Goal: Find contact information: Obtain details needed to contact an individual or organization

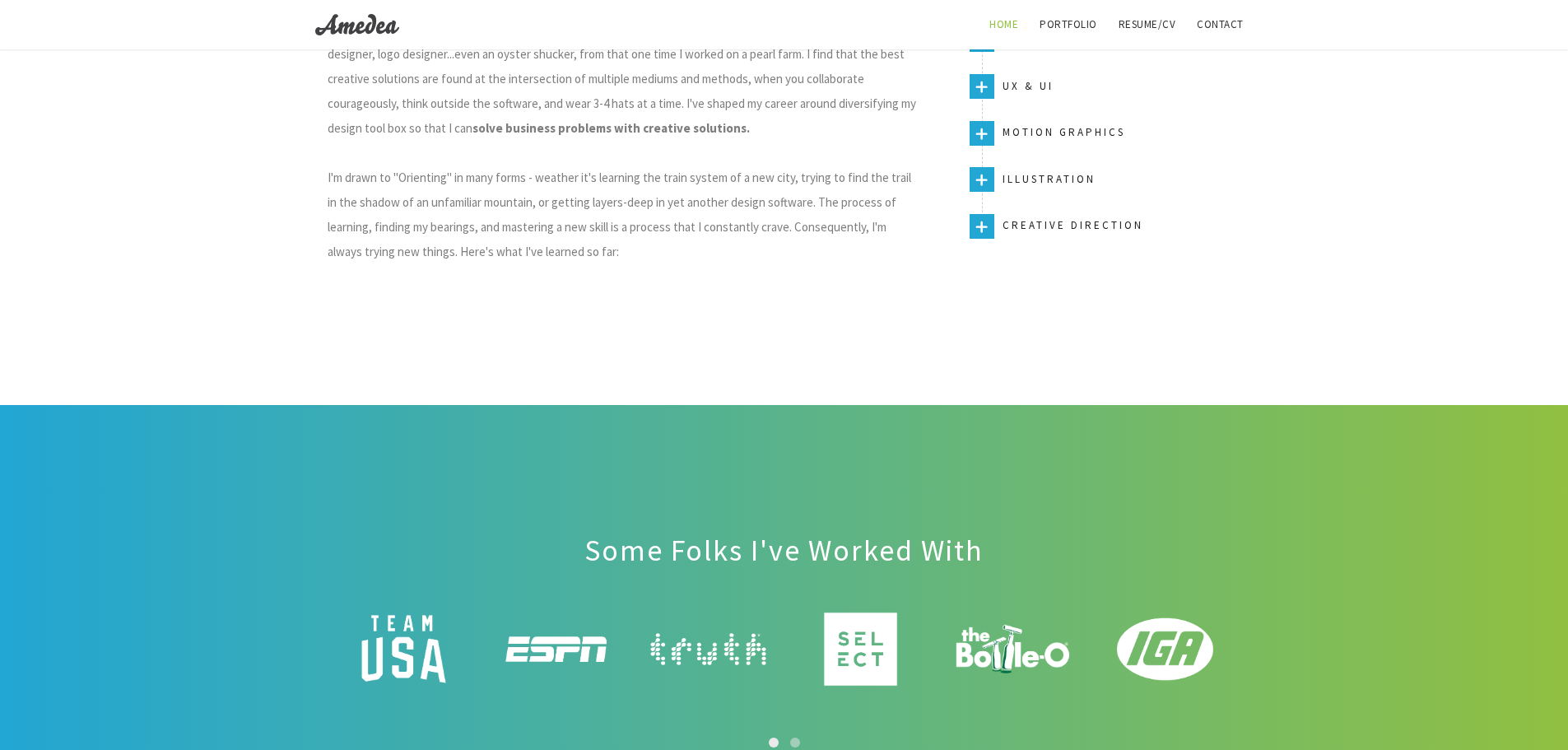
scroll to position [2123, 0]
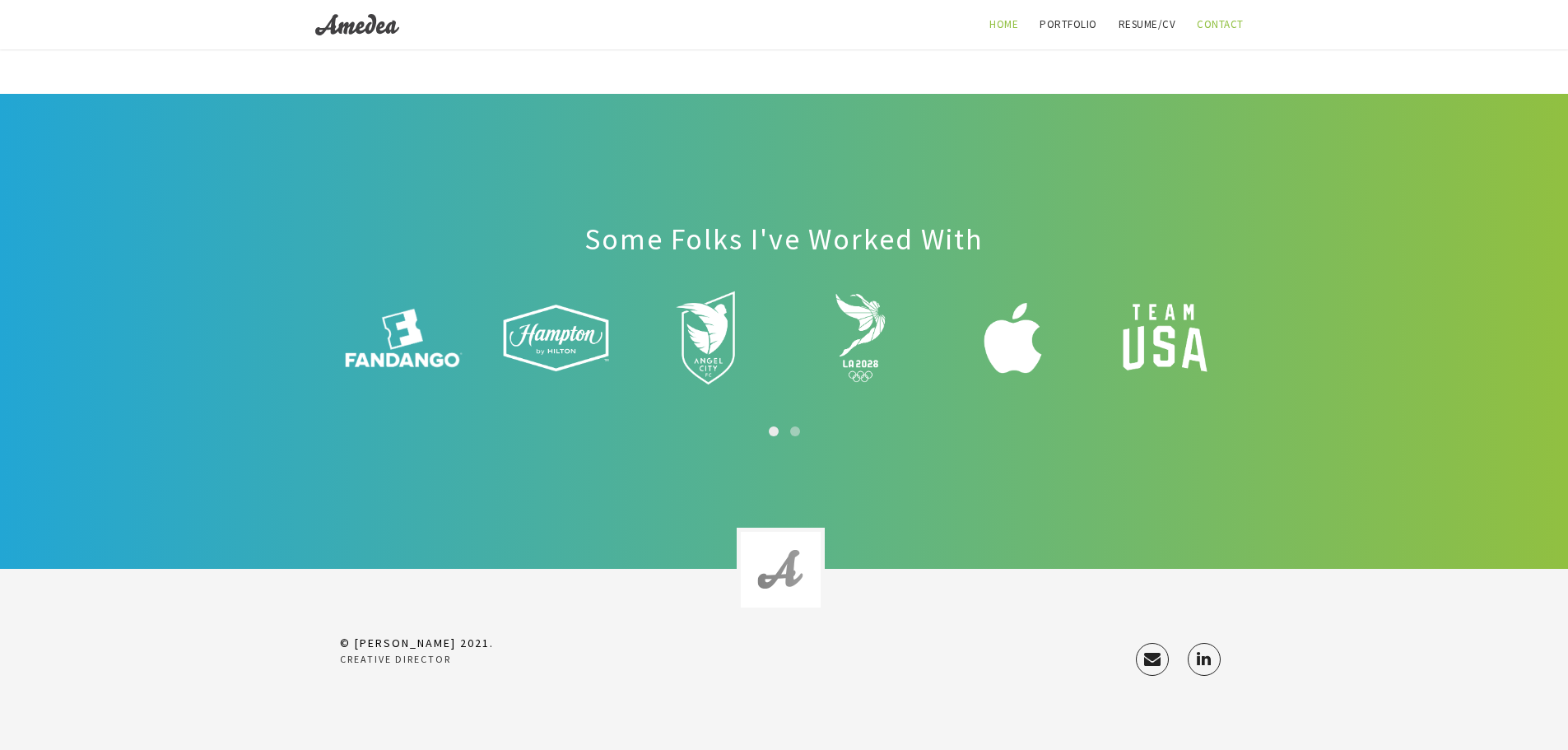
click at [1217, 28] on link "Contact" at bounding box center [1221, 25] width 67 height 49
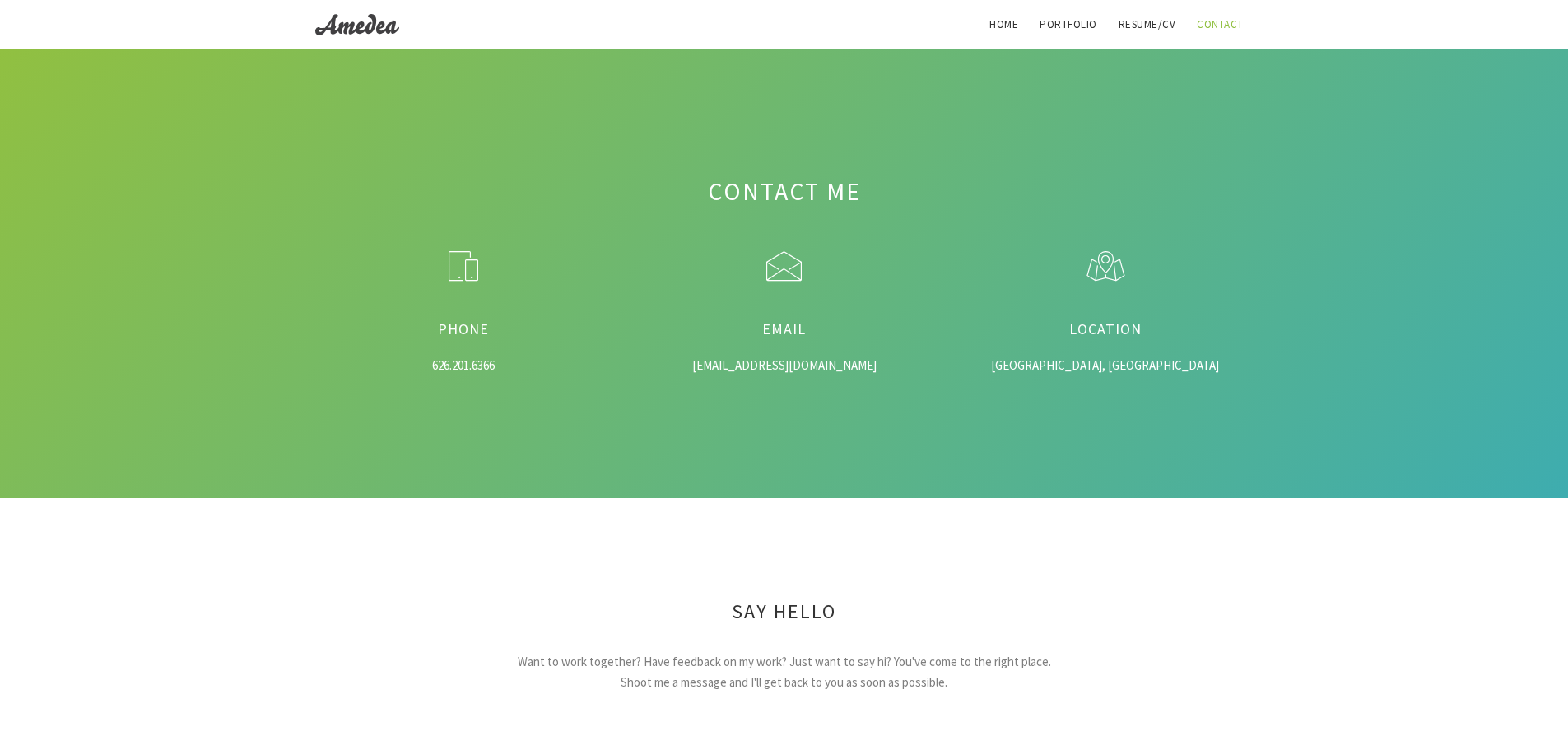
click at [820, 364] on div "[EMAIL_ADDRESS][DOMAIN_NAME]" at bounding box center [785, 366] width 272 height 19
drag, startPoint x: 820, startPoint y: 364, endPoint x: 821, endPoint y: 383, distance: 19.0
click at [821, 383] on div "Contact Me Phone 626.201.6366 Email [EMAIL_ADDRESS][DOMAIN_NAME]" at bounding box center [784, 273] width 1568 height 448
copy div "[EMAIL_ADDRESS][DOMAIN_NAME]"
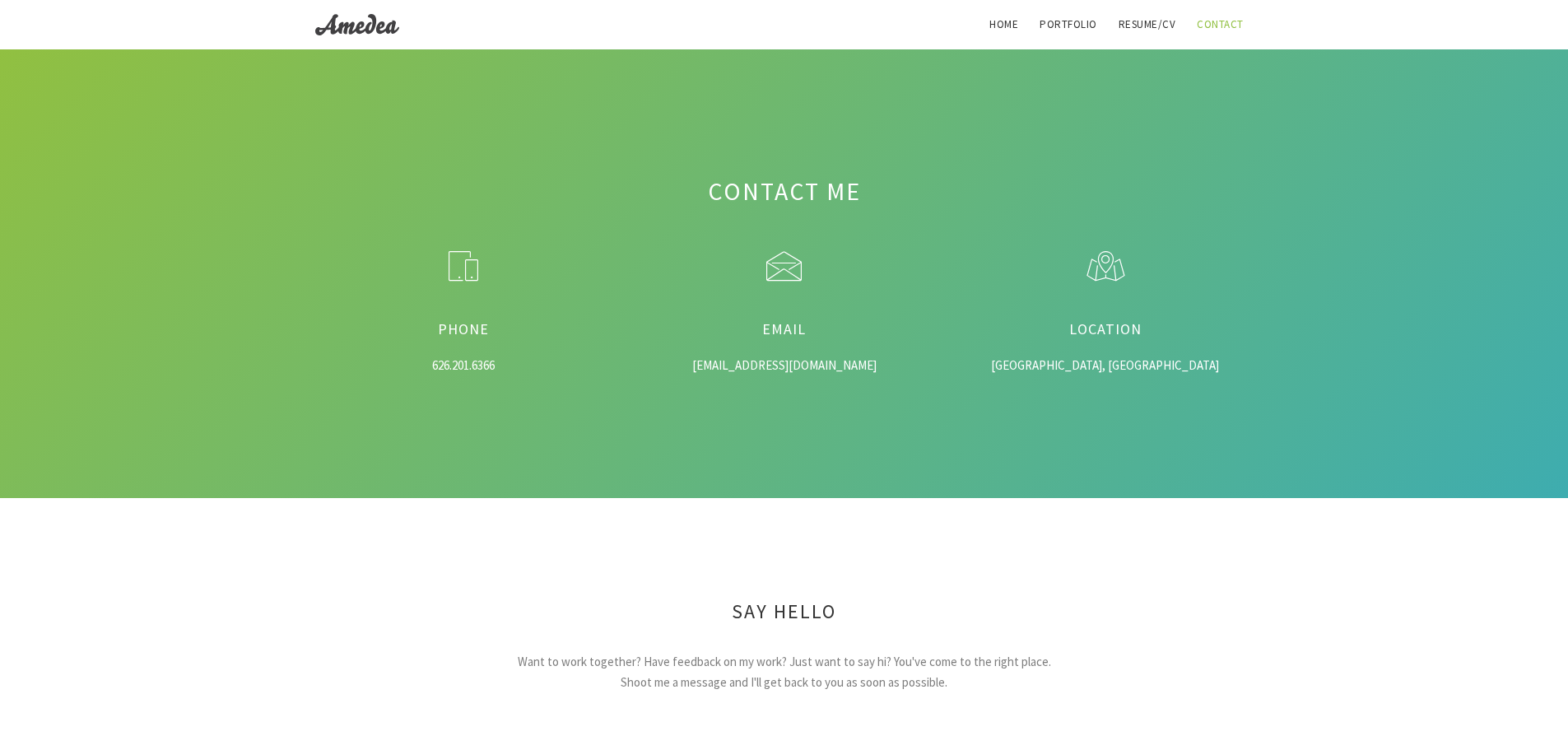
click at [353, 35] on img "Primary Navigation" at bounding box center [357, 25] width 84 height 25
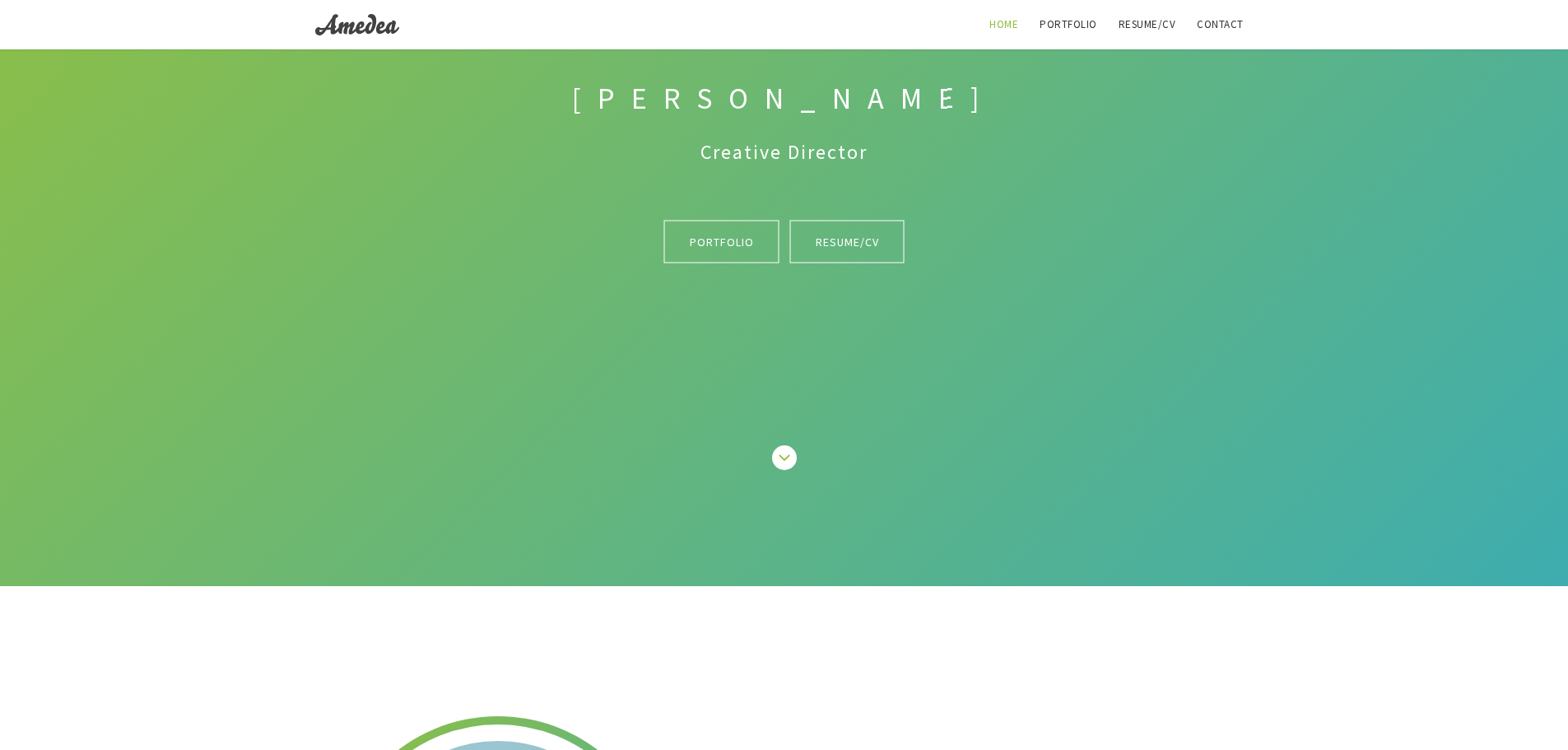
scroll to position [658, 0]
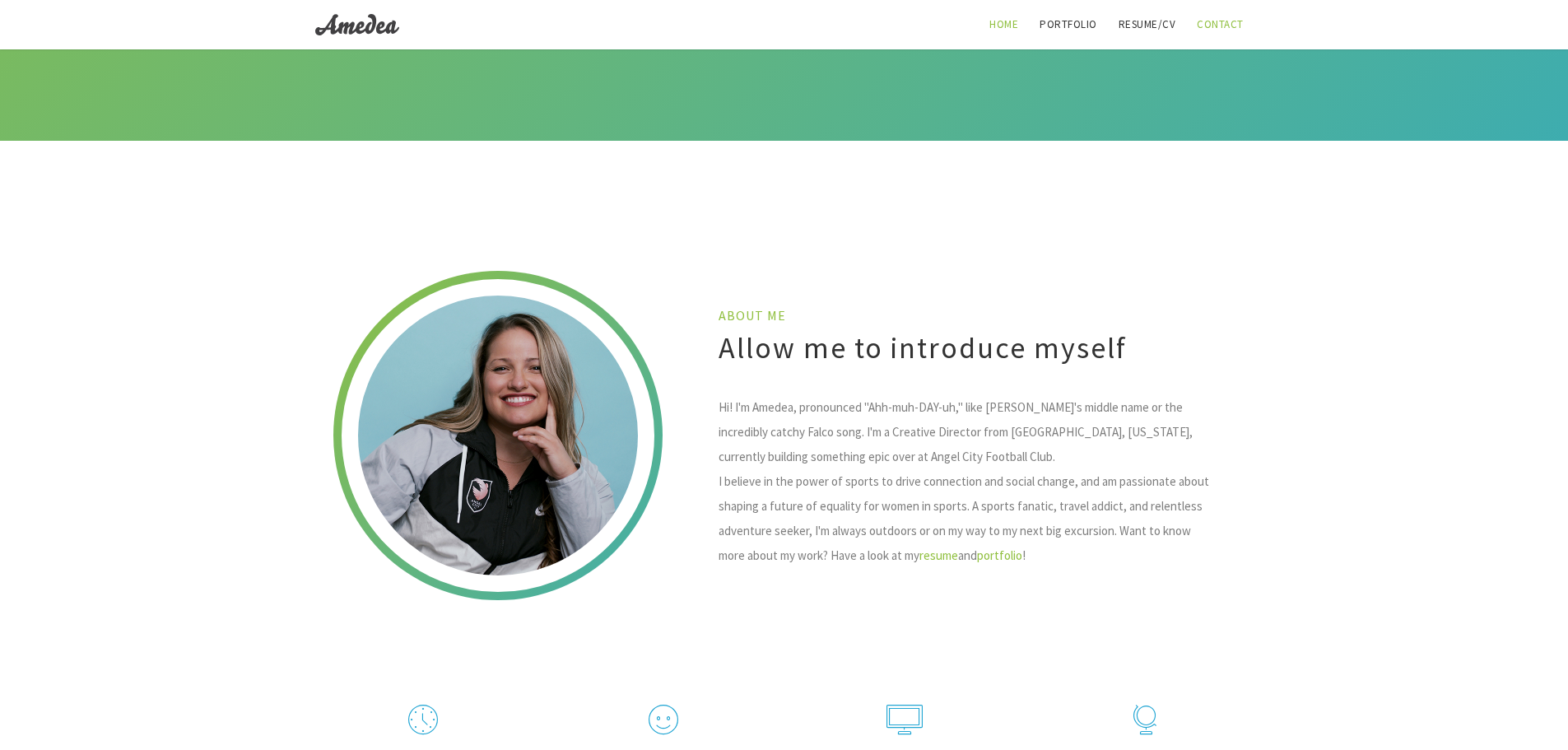
click at [1211, 20] on link "Contact" at bounding box center [1221, 25] width 67 height 49
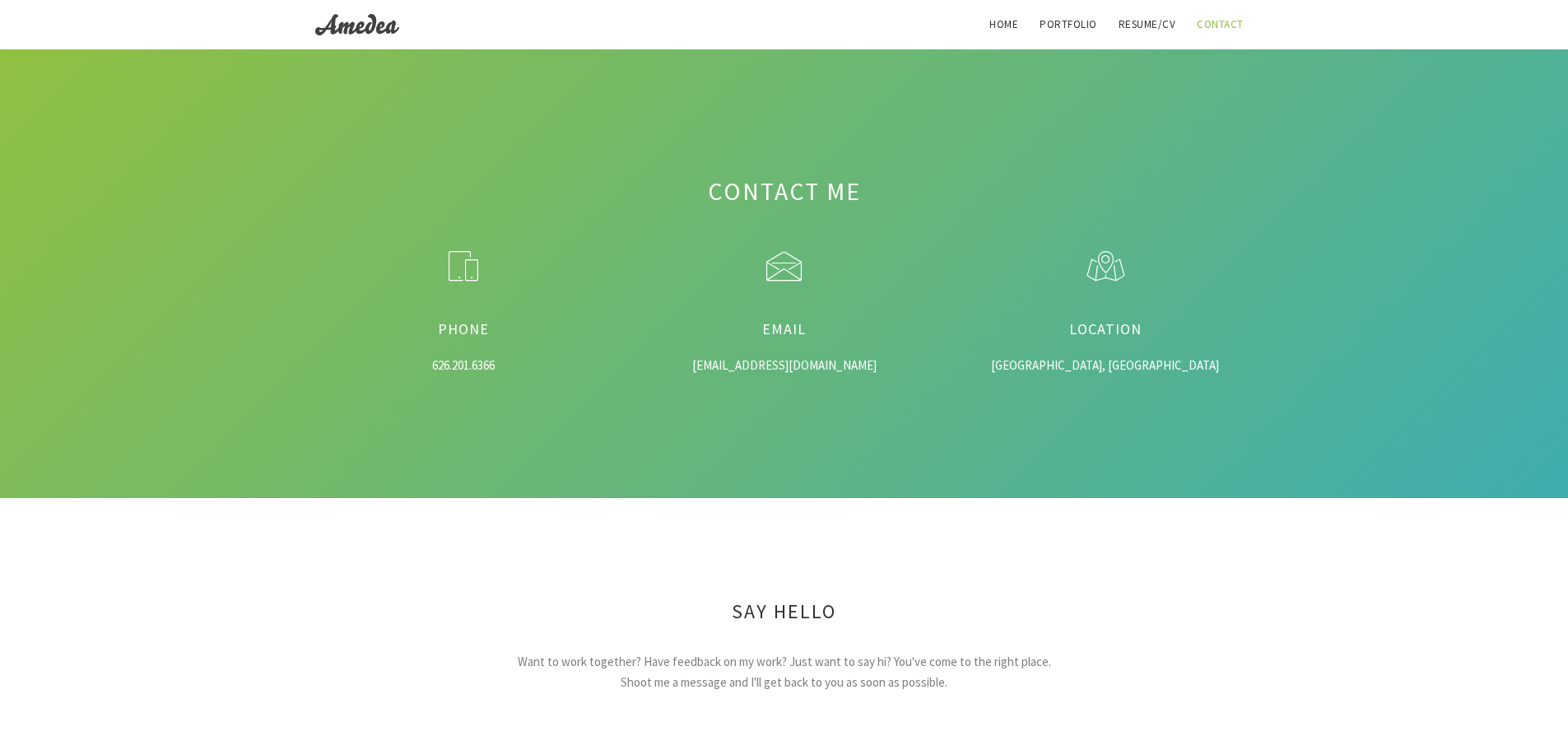
click at [766, 363] on div "amedeatassinari@gmail.com" at bounding box center [785, 366] width 272 height 19
click at [766, 363] on div "[EMAIL_ADDRESS][DOMAIN_NAME]" at bounding box center [785, 366] width 272 height 19
copy div "[EMAIL_ADDRESS][DOMAIN_NAME]"
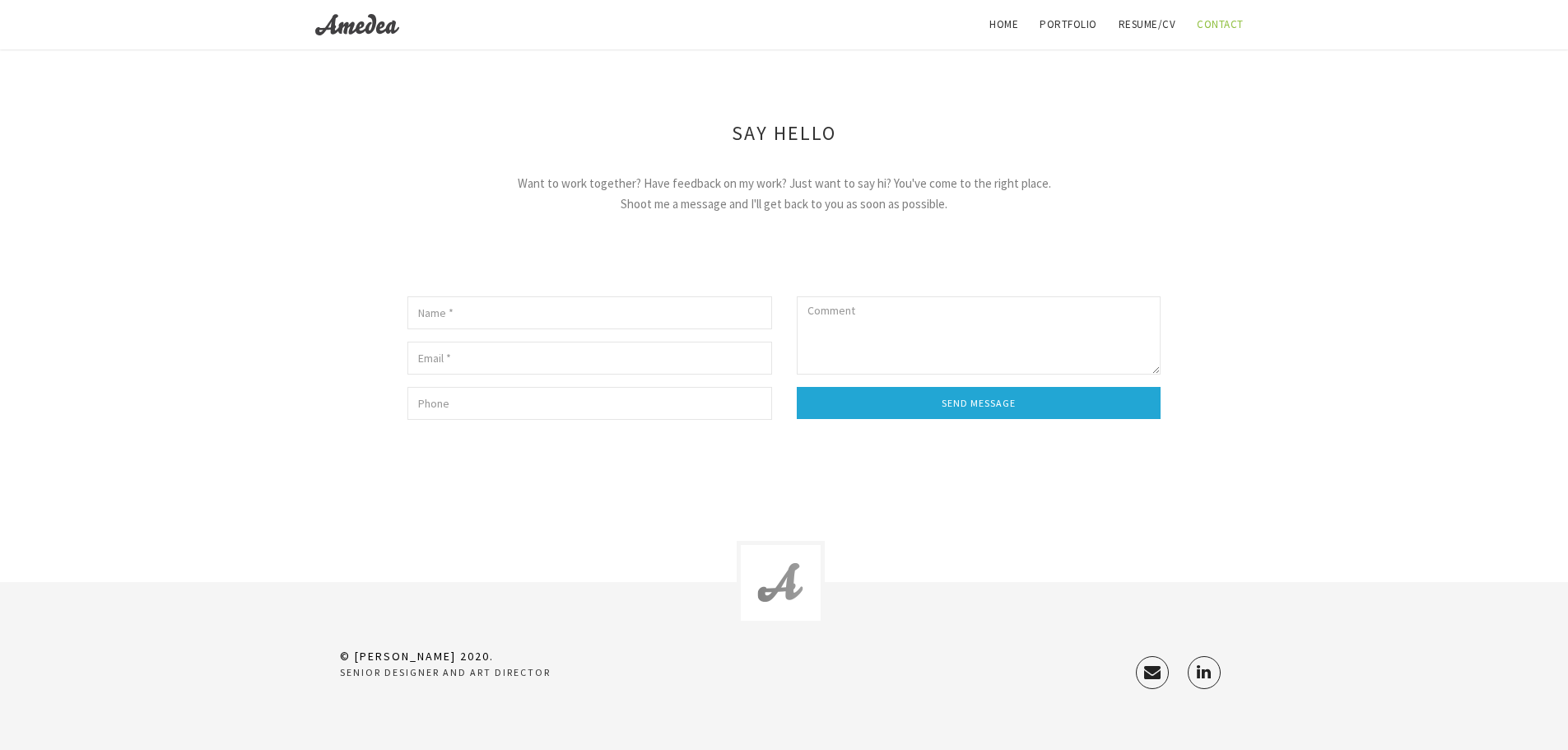
scroll to position [492, 0]
